Goal: Transaction & Acquisition: Purchase product/service

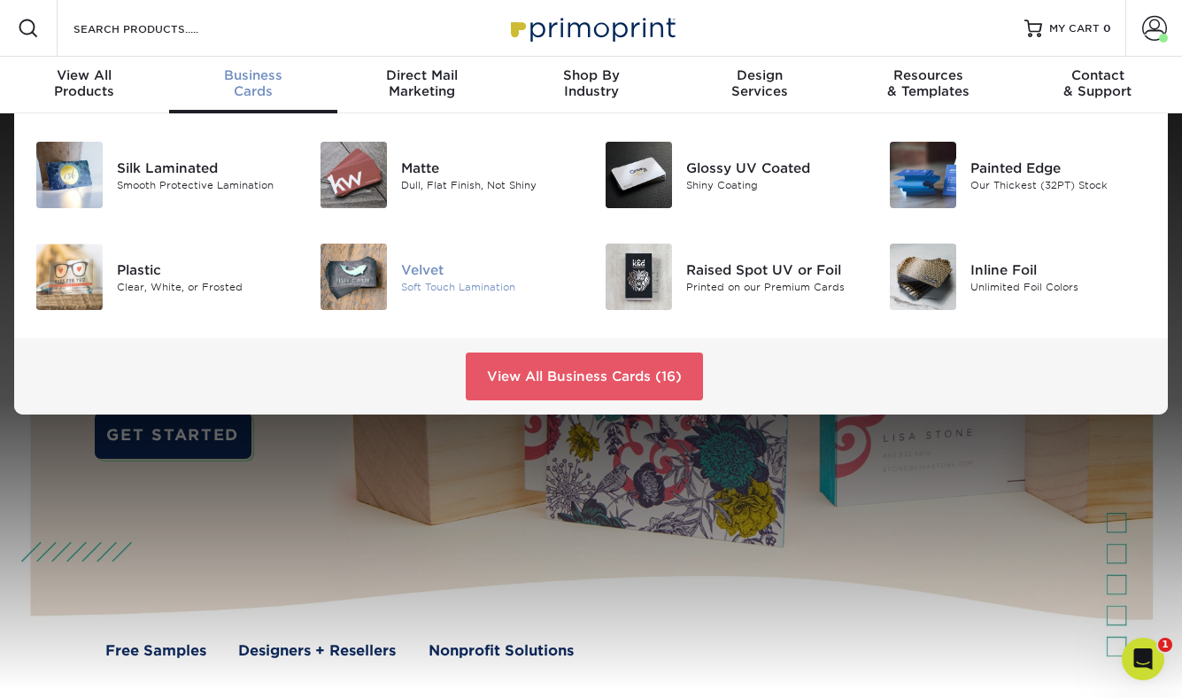
click at [424, 276] on div "Velvet" at bounding box center [489, 268] width 176 height 19
click at [196, 164] on div "Silk Laminated" at bounding box center [205, 167] width 176 height 19
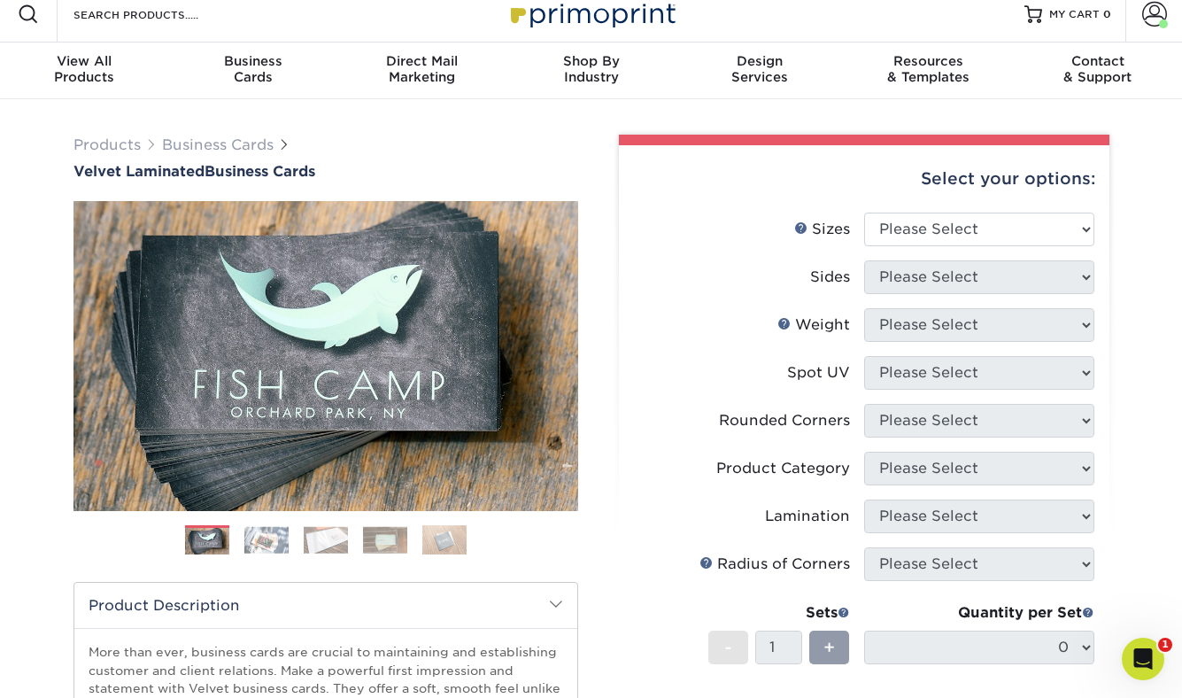
scroll to position [19, 0]
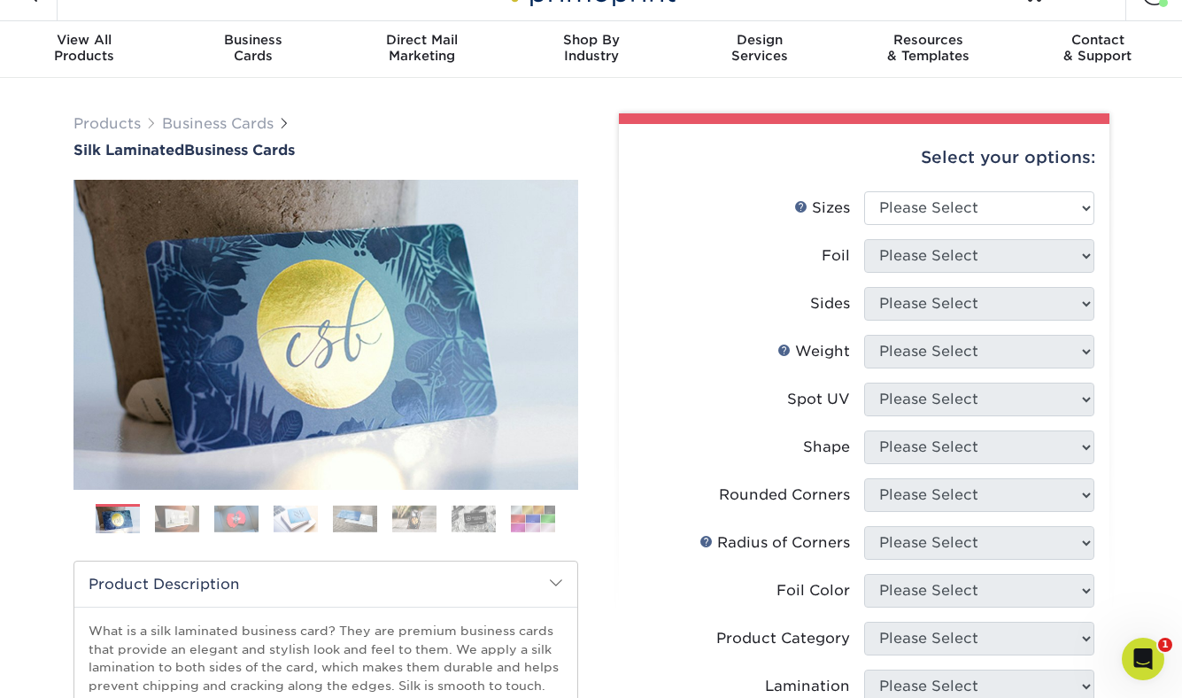
scroll to position [119, 0]
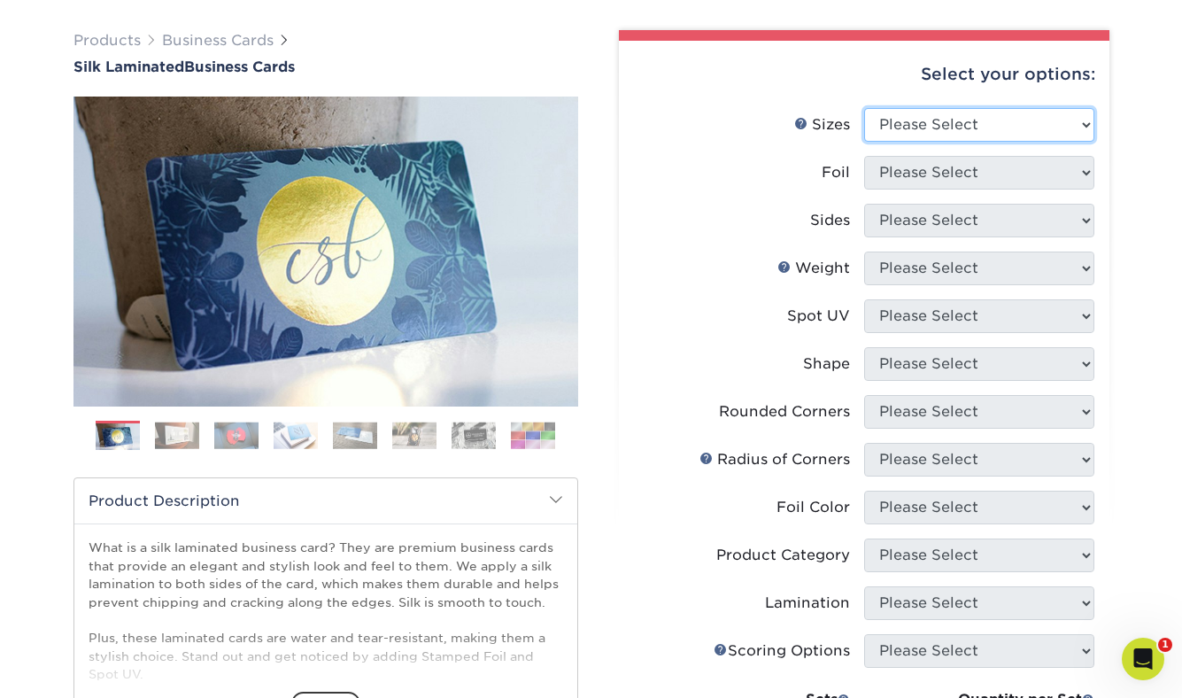
select select "2.00x3.50"
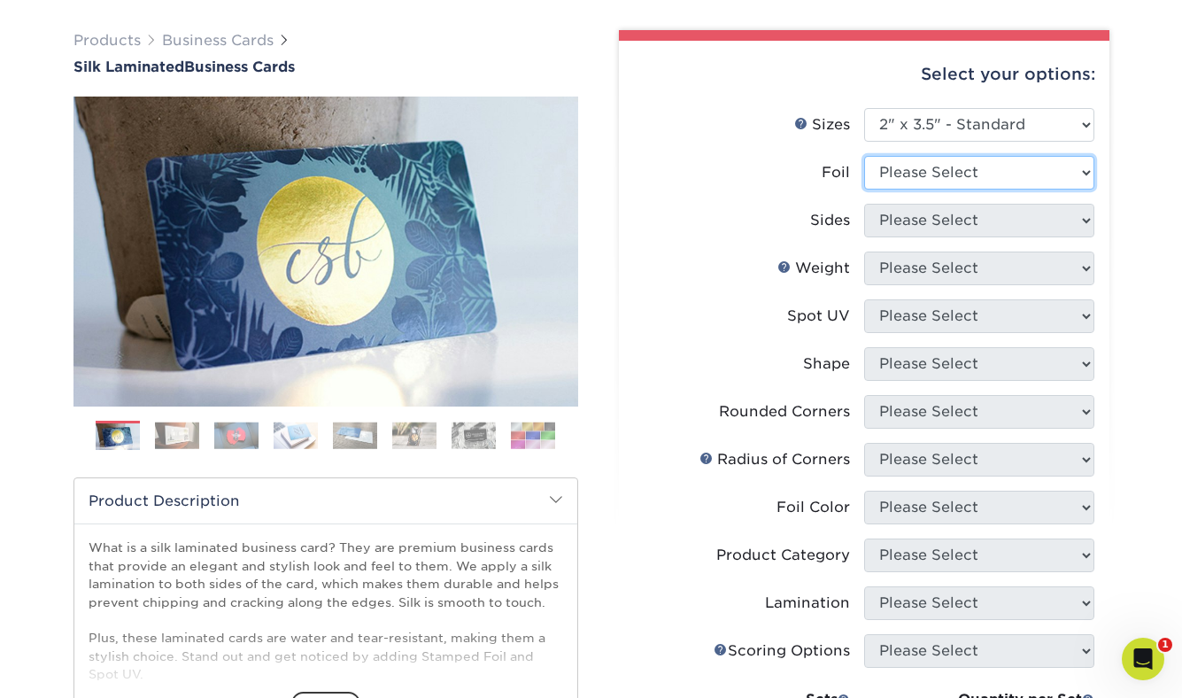
select select "1"
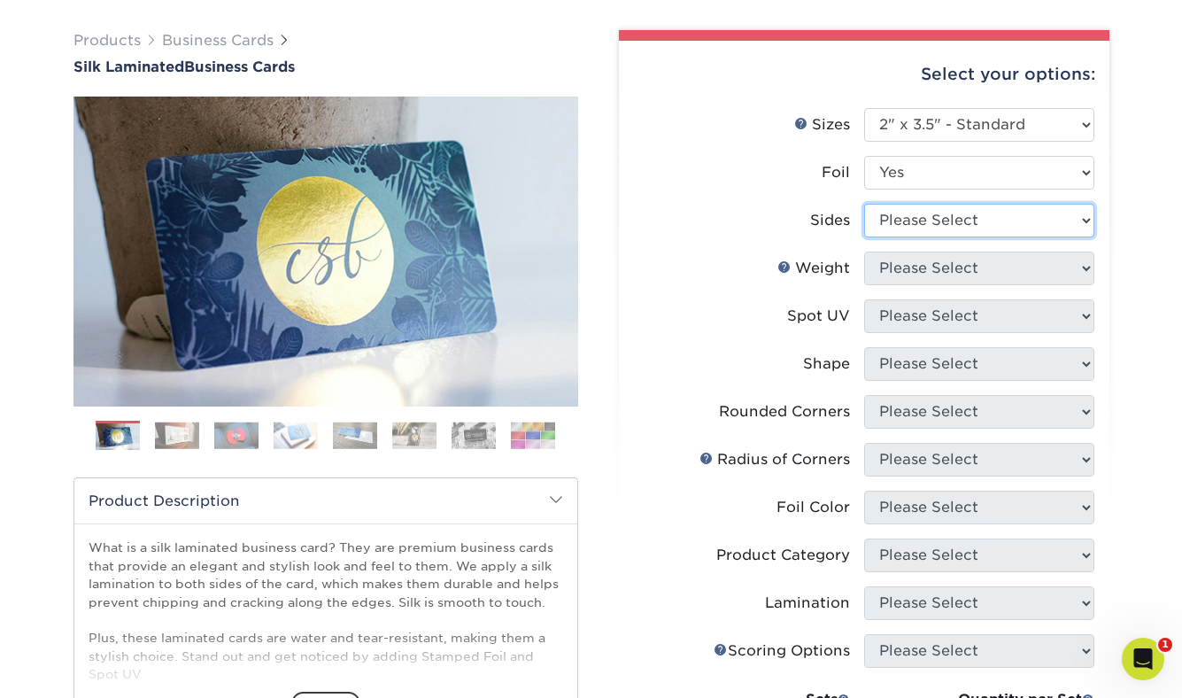
select select "34527644-b4fd-4ffb-9092-1318eefcd9d9"
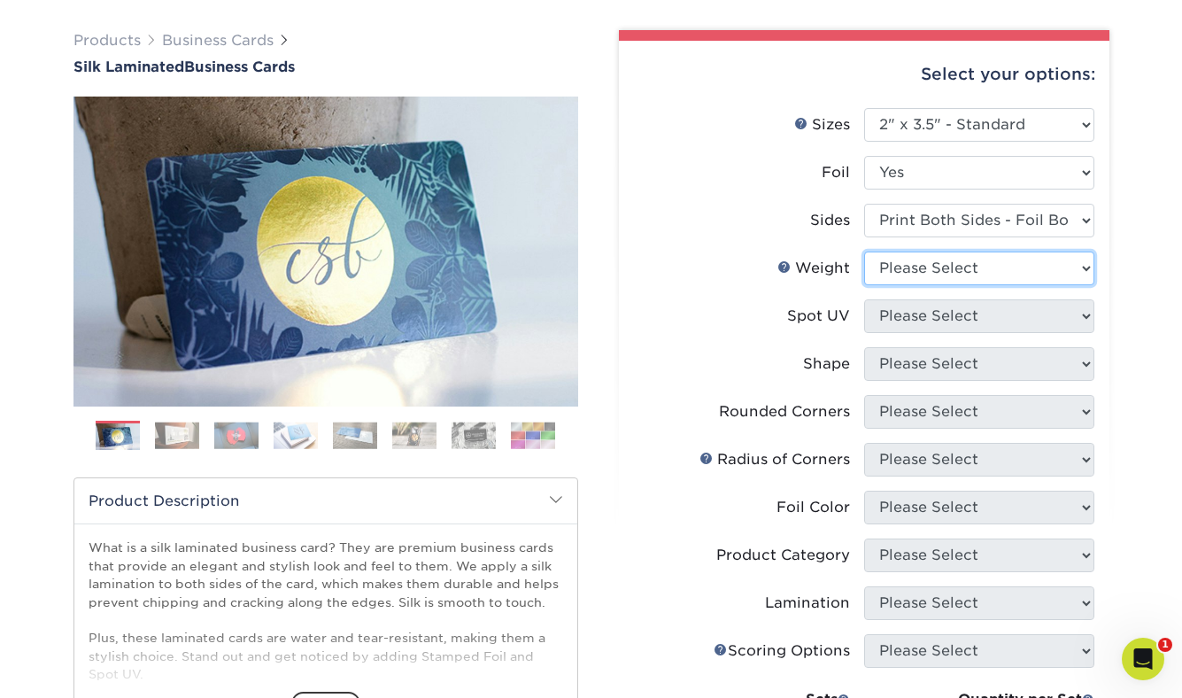
select select "16PT"
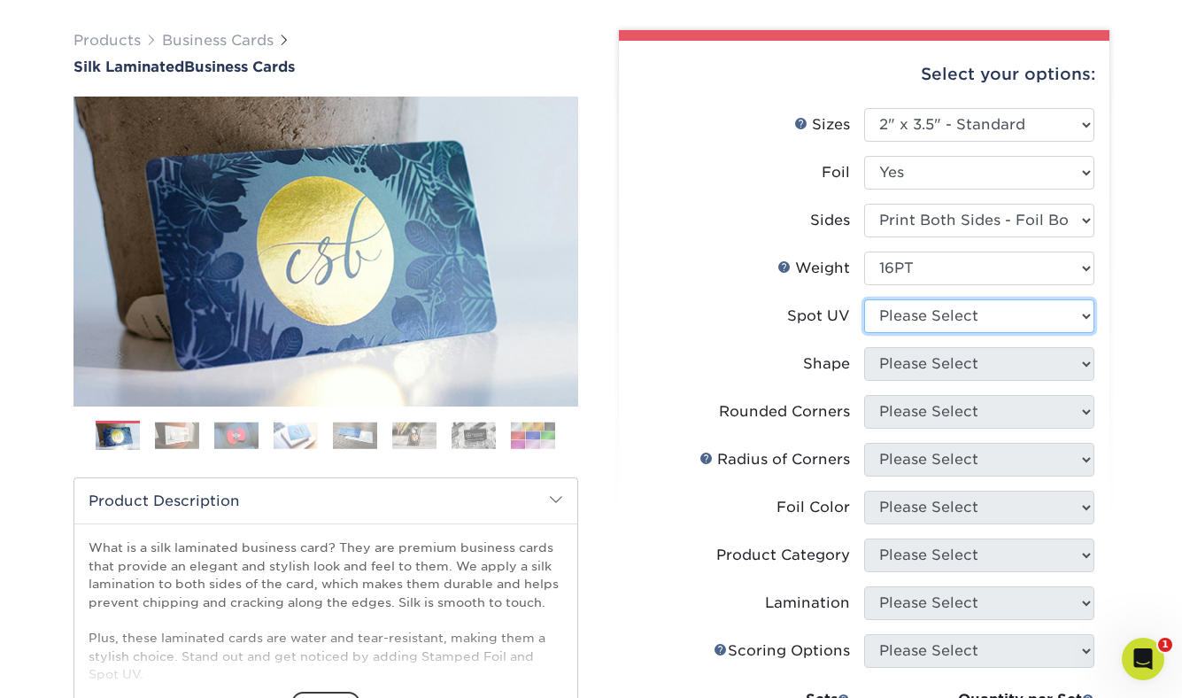
select select "3"
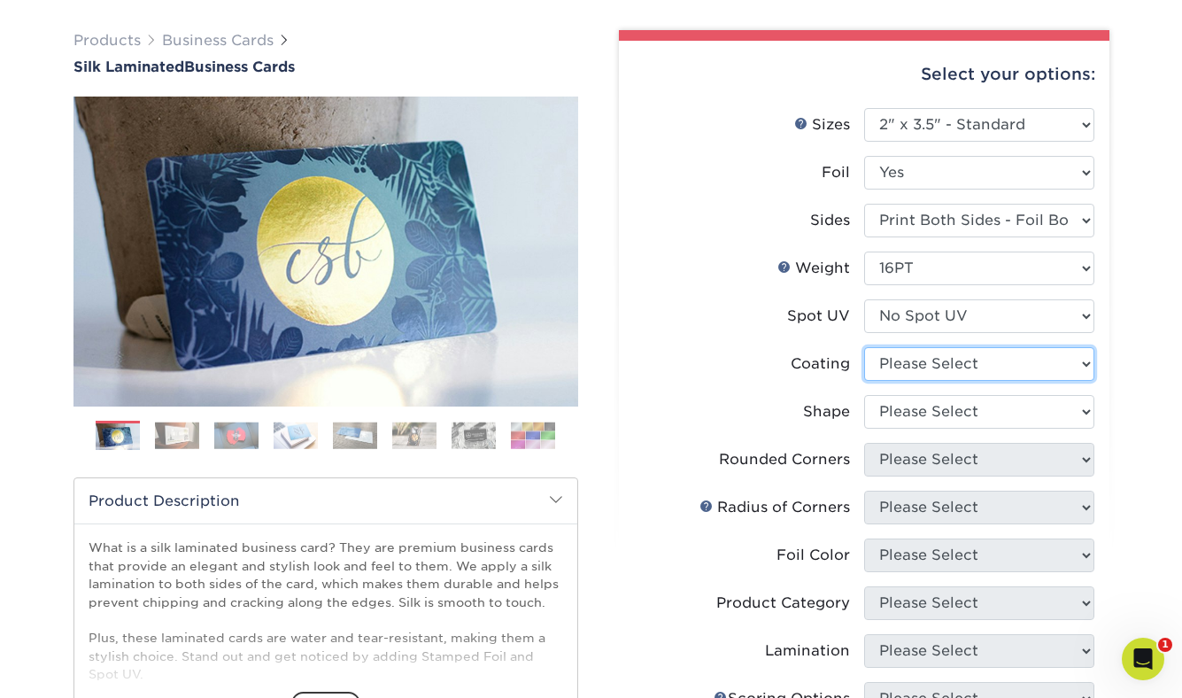
select select "3e7618de-abca-4bda-9f97-8b9129e913d8"
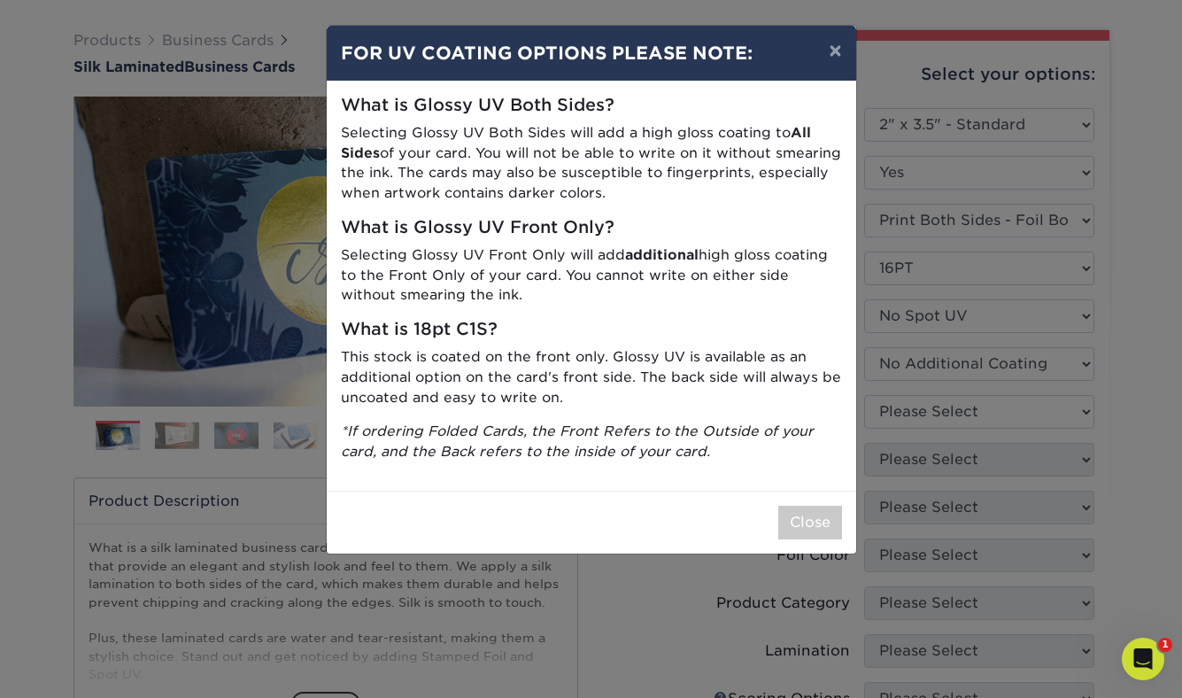
click at [908, 413] on div "× FOR UV COATING OPTIONS PLEASE NOTE: What is Glossy UV Both Sides? Selecting G…" at bounding box center [591, 349] width 1182 height 698
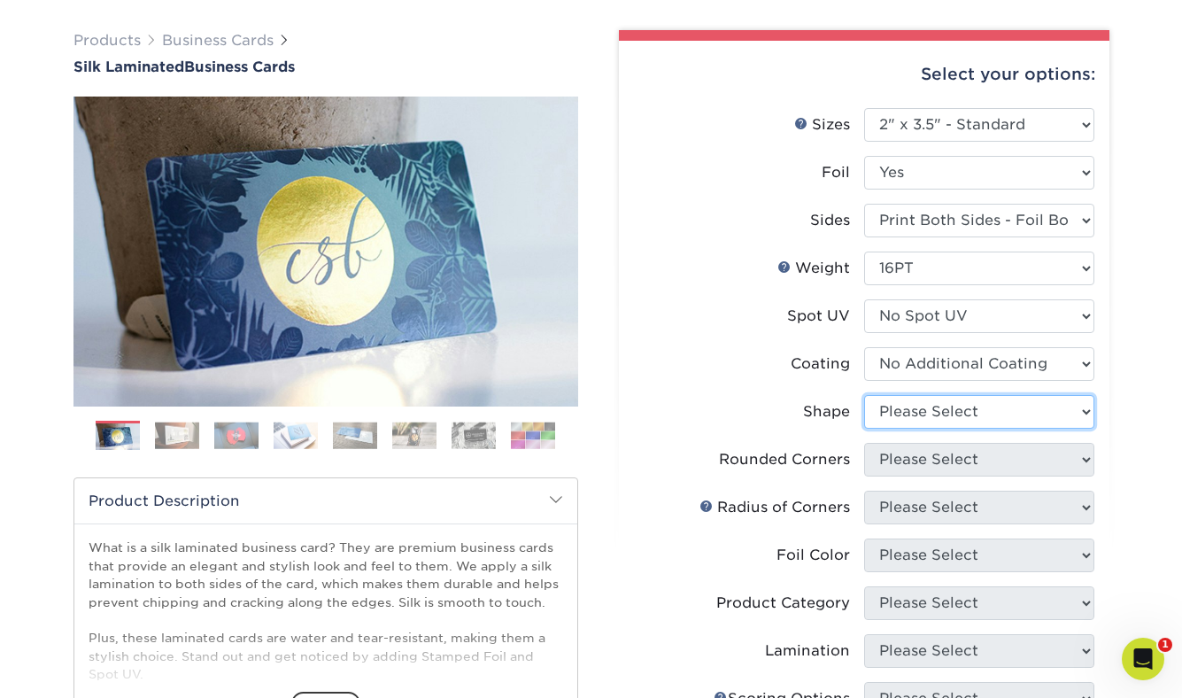
select select "standard"
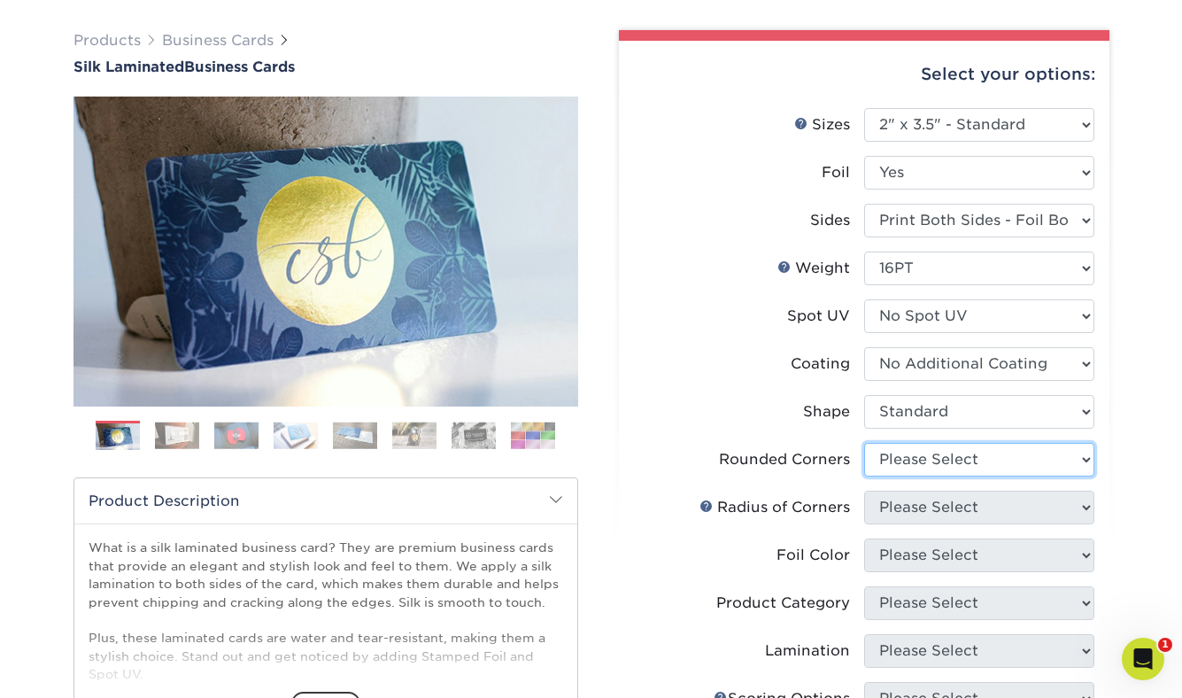
select select "7672df9e-0e0a-464d-8e1f-920c575e4da3"
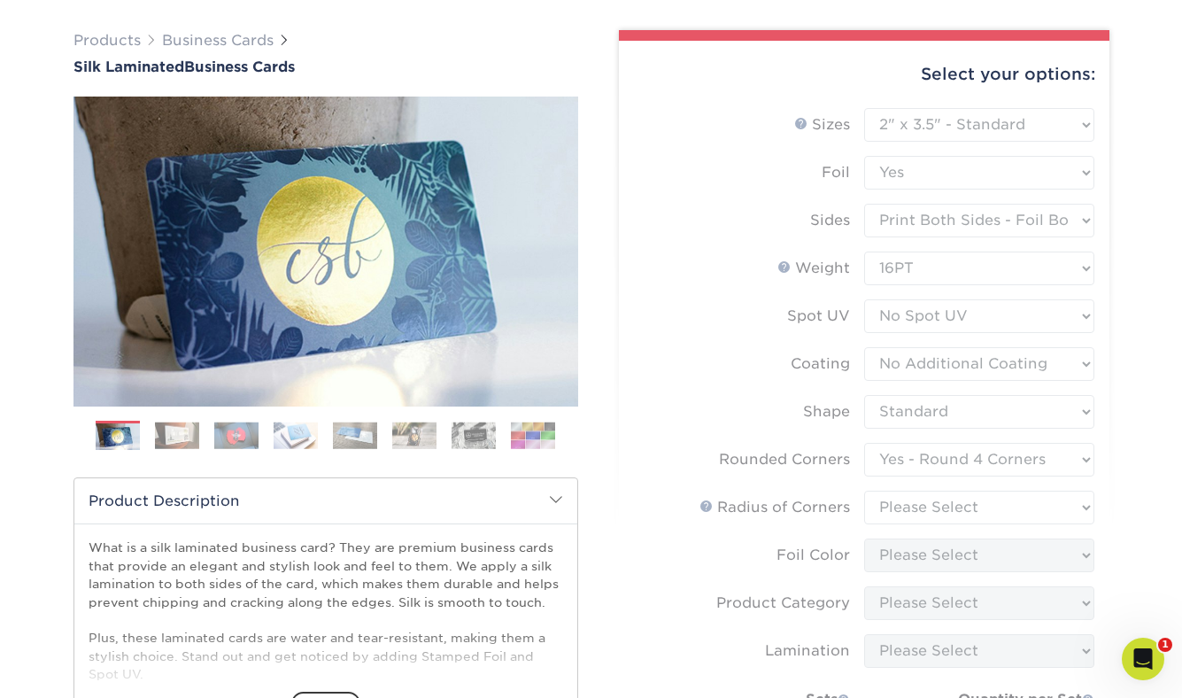
click at [917, 506] on form "Sizes Help Sizes Please Select 1.5" x 3.5" - Mini 1.75" x 3.5" - Mini 2" x 2" -…" at bounding box center [864, 498] width 462 height 780
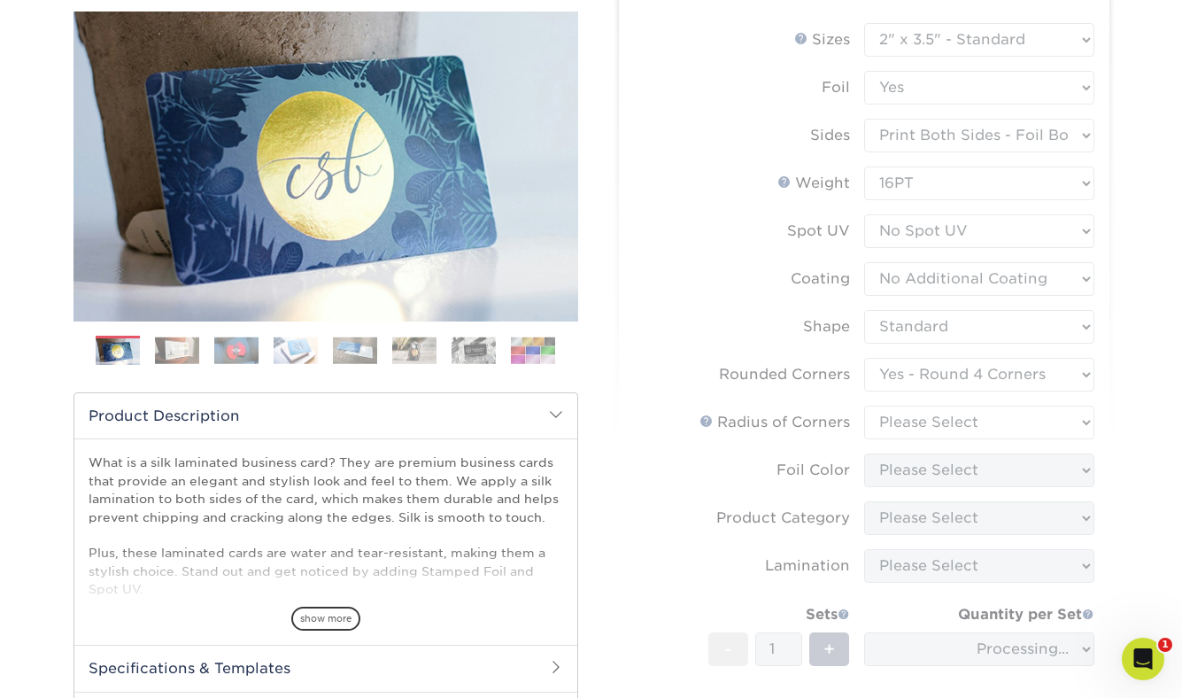
scroll to position [274, 0]
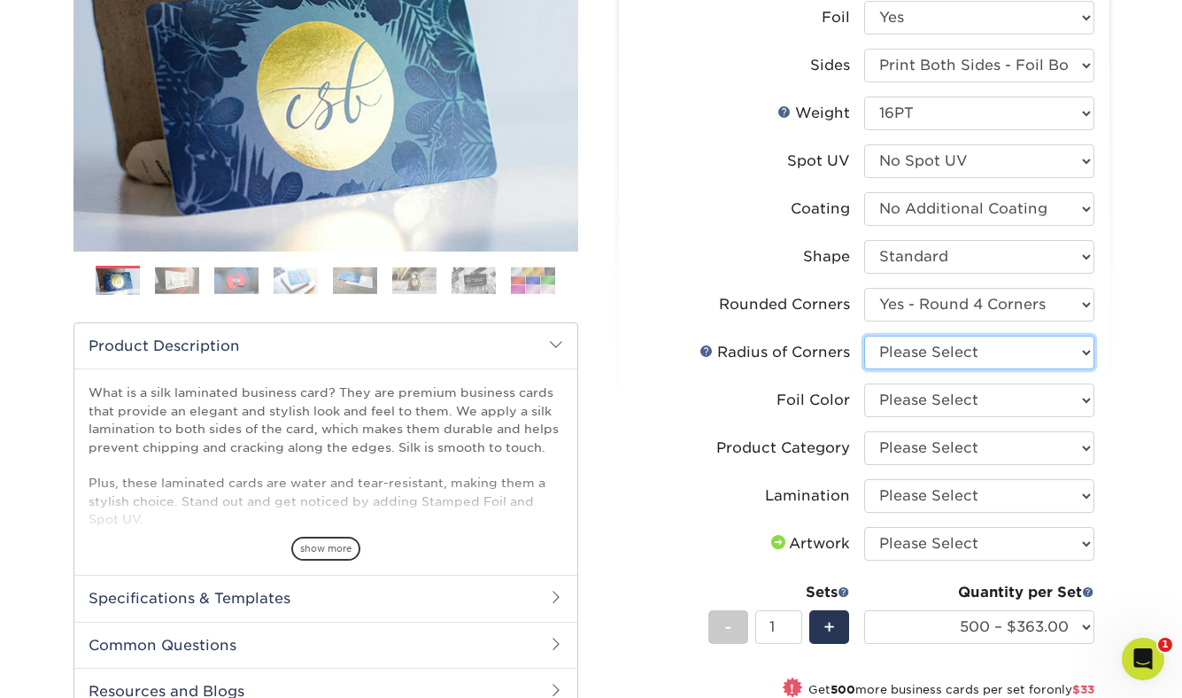
select select "589680c7-ee9a-431b-9d12-d7aeb1386a97"
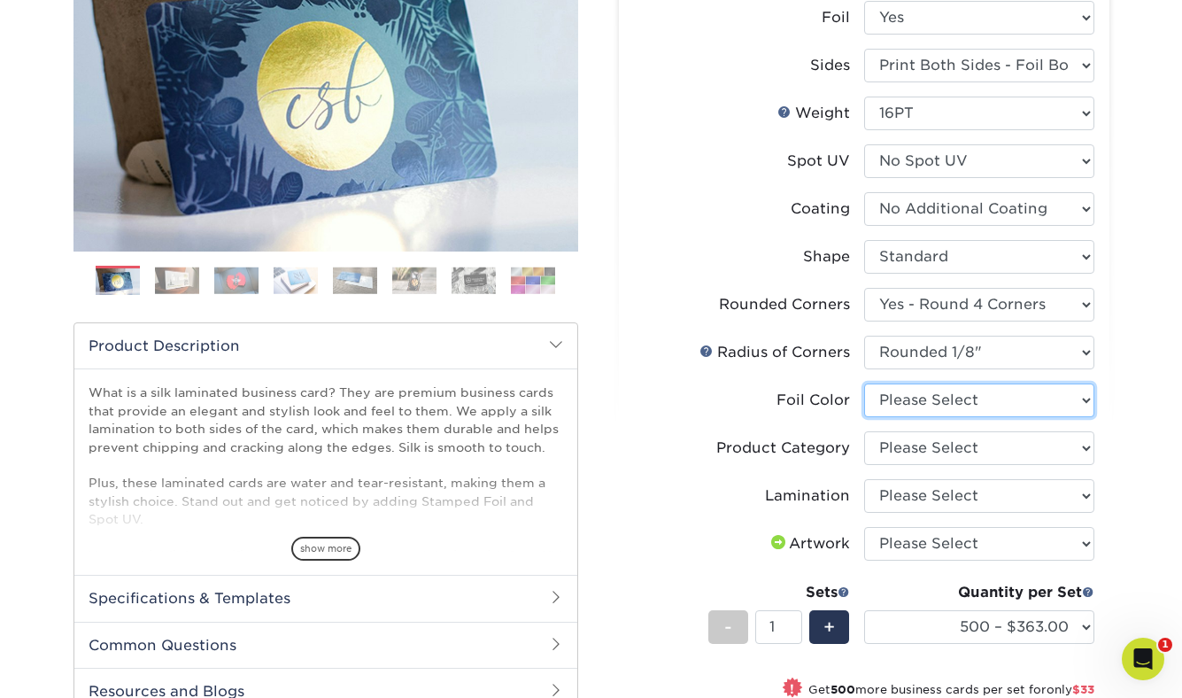
select select "19c808c5-3f38-4156-b693-40e0d033f953"
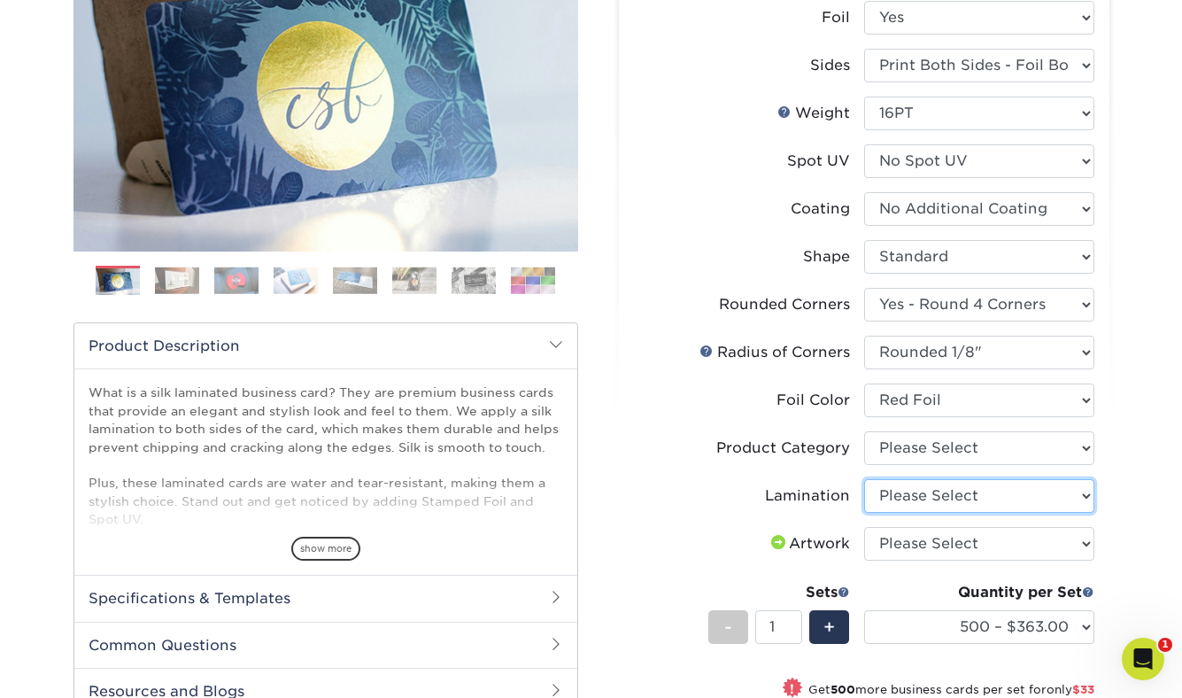
select select "ccacb42f-45f7-42d3-bbd3-7c8421cf37f0"
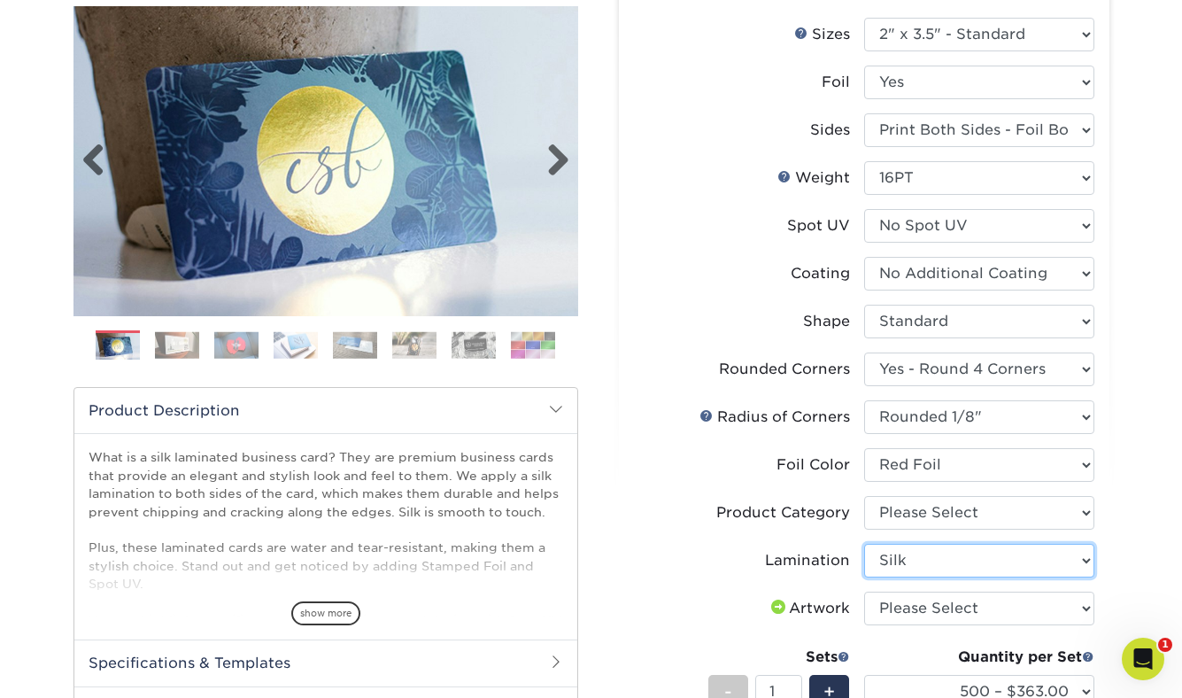
scroll to position [206, 0]
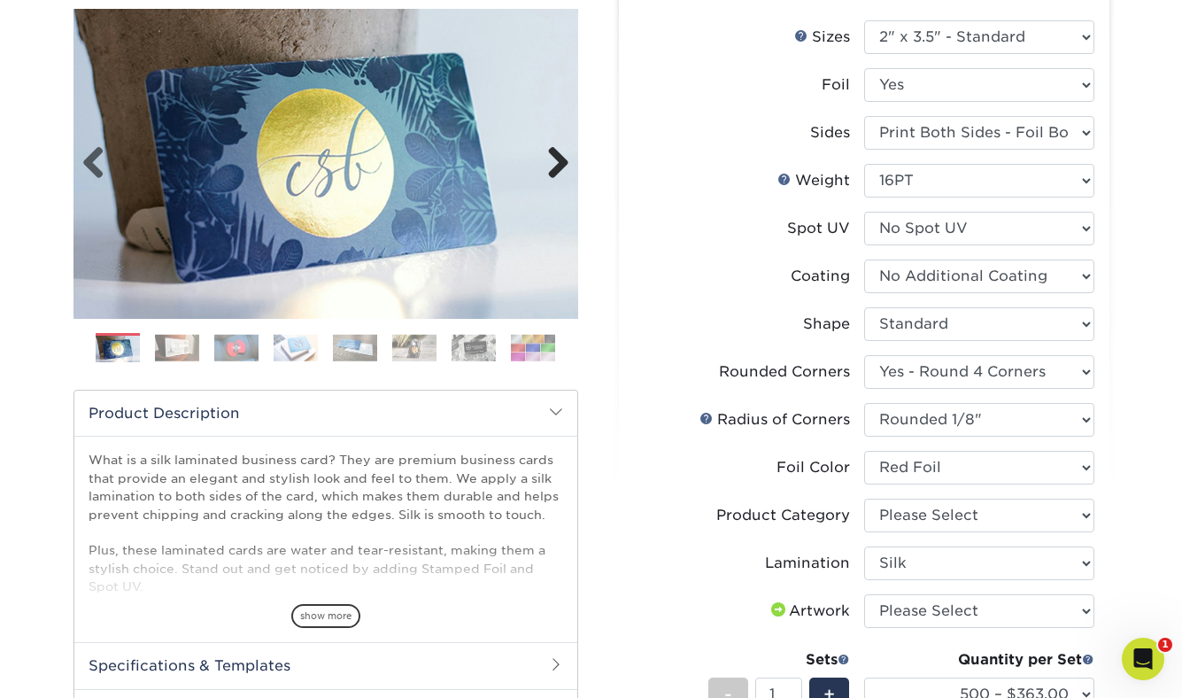
click at [561, 165] on link "Next" at bounding box center [551, 163] width 35 height 35
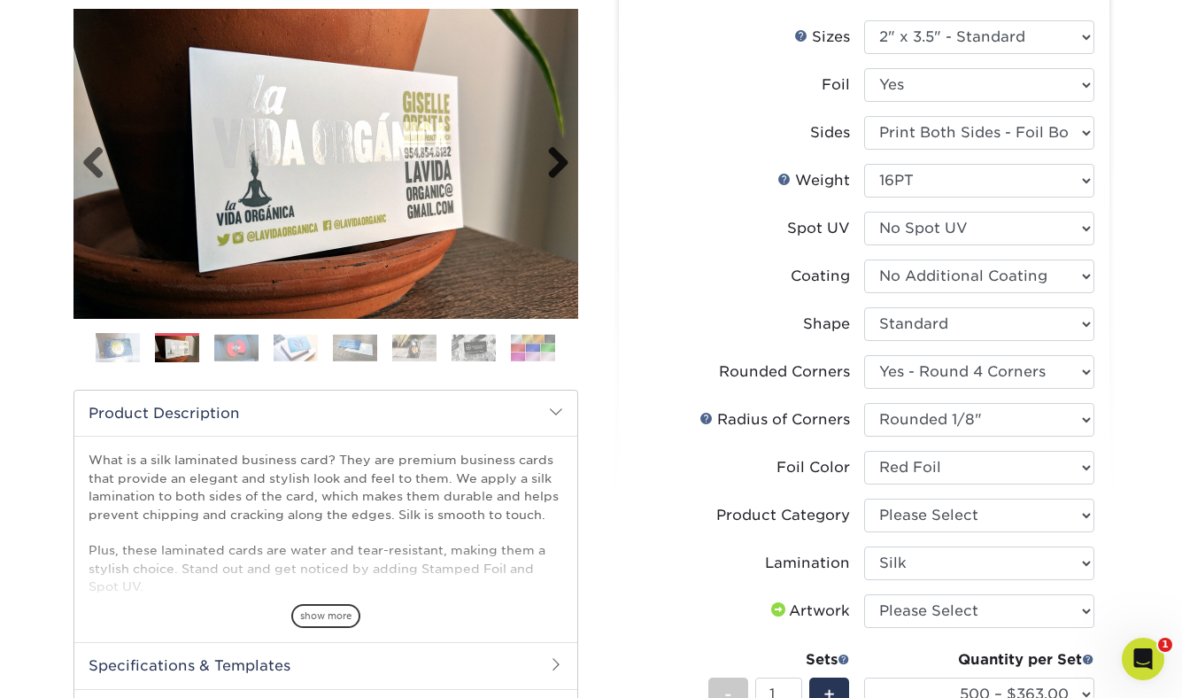
click at [561, 164] on link "Next" at bounding box center [551, 163] width 35 height 35
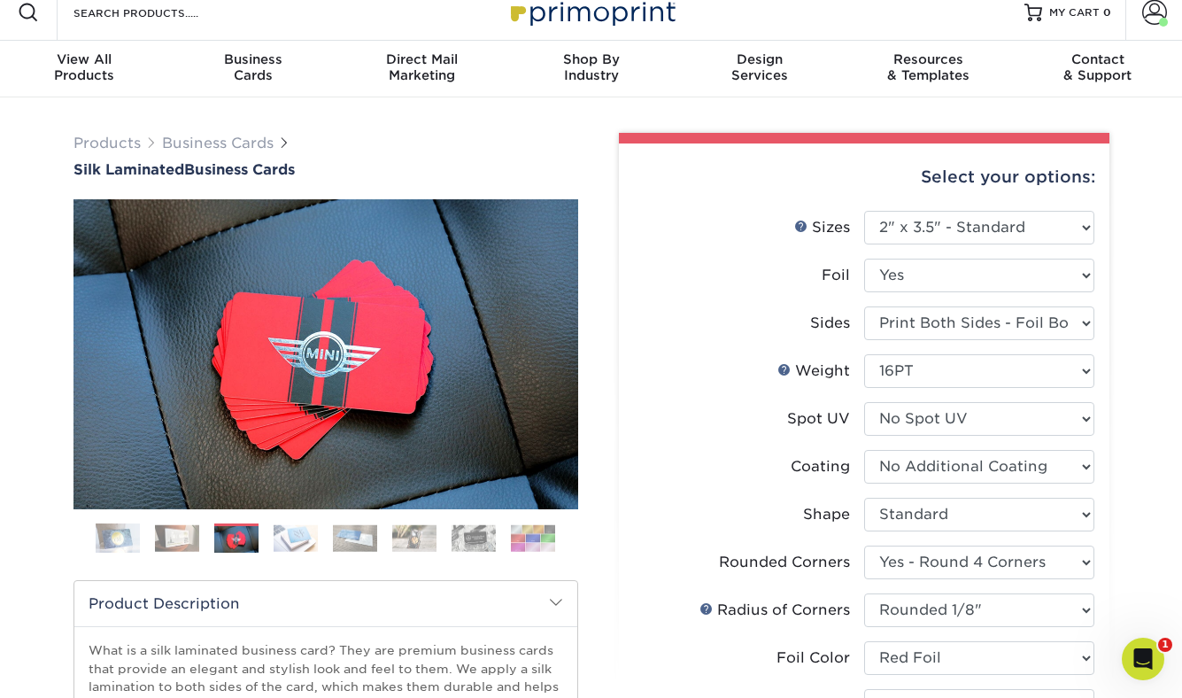
scroll to position [17, 0]
